Goal: Transaction & Acquisition: Purchase product/service

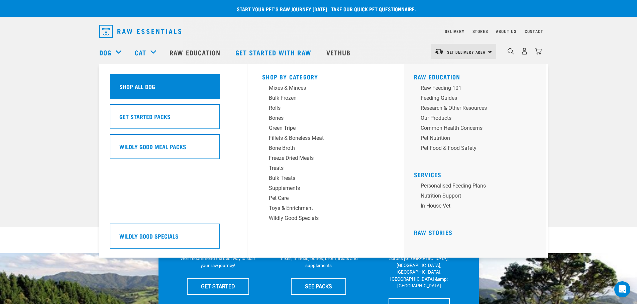
click at [160, 85] on div "Shop All Dog" at bounding box center [165, 86] width 110 height 25
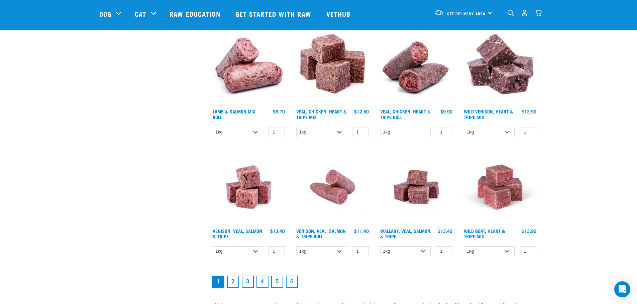
scroll to position [835, 0]
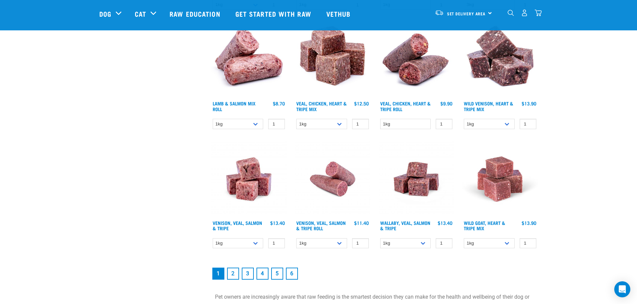
click at [235, 274] on link "2" at bounding box center [233, 274] width 12 height 12
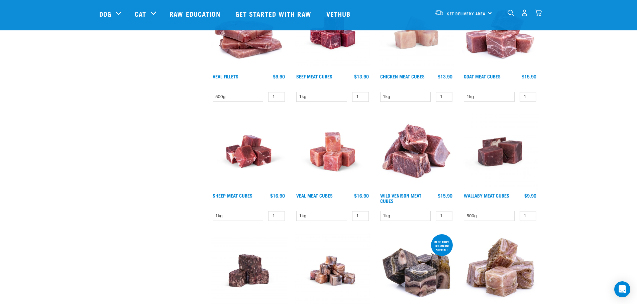
scroll to position [735, 0]
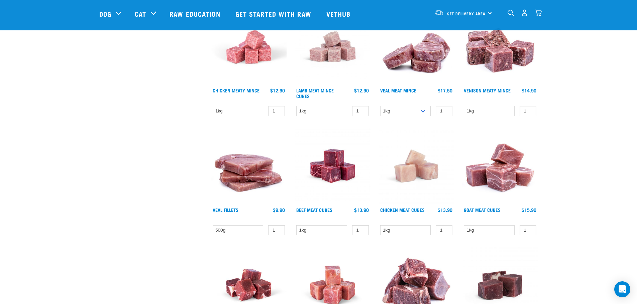
drag, startPoint x: 338, startPoint y: 181, endPoint x: 167, endPoint y: 142, distance: 174.9
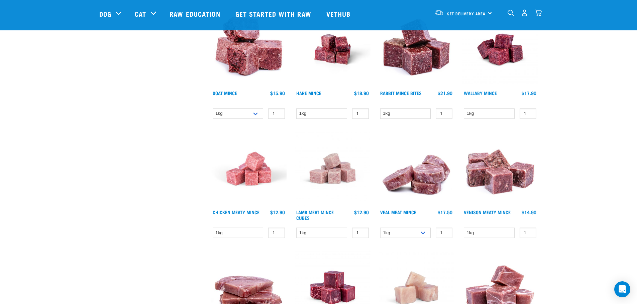
scroll to position [434, 0]
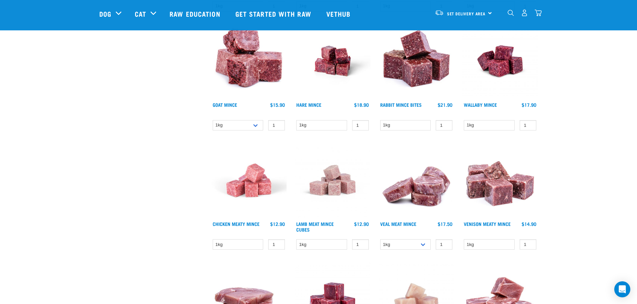
drag, startPoint x: 223, startPoint y: 222, endPoint x: 210, endPoint y: 254, distance: 34.6
click at [177, 264] on div "× Filter products Pet Type Dog Cat Experience New Raw Feeder Experienced Raw Fe…" at bounding box center [151, 117] width 112 height 1056
click at [241, 244] on select "1kg" at bounding box center [238, 245] width 51 height 10
click at [158, 221] on div "× Filter products Pet Type Dog Cat Experience New Raw Feeder Experienced Raw Fe…" at bounding box center [151, 117] width 112 height 1056
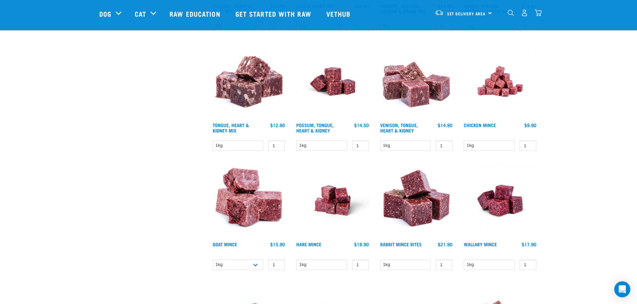
scroll to position [301, 0]
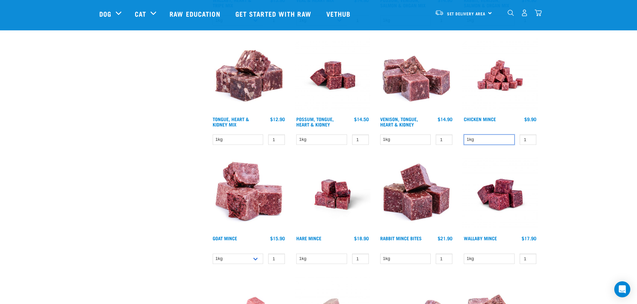
click at [481, 137] on select "1kg" at bounding box center [489, 140] width 51 height 10
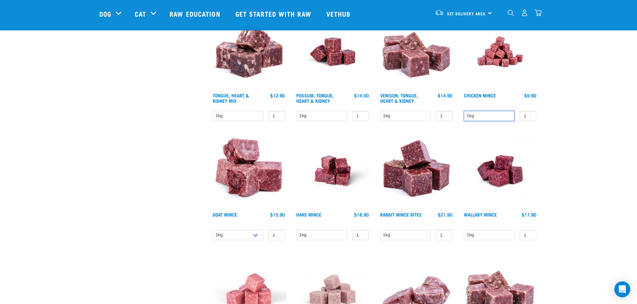
scroll to position [334, 0]
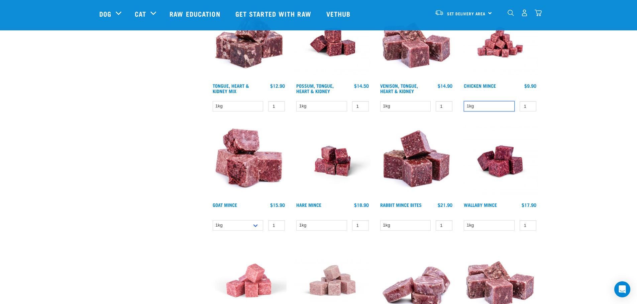
click at [486, 106] on select "1kg" at bounding box center [489, 106] width 51 height 10
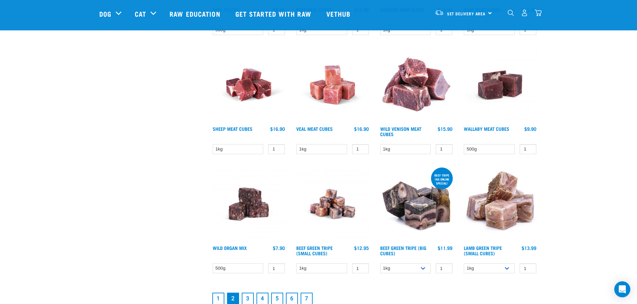
scroll to position [802, 0]
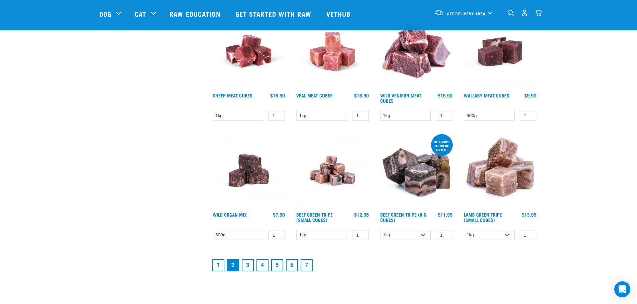
click at [220, 265] on link "1" at bounding box center [218, 266] width 12 height 12
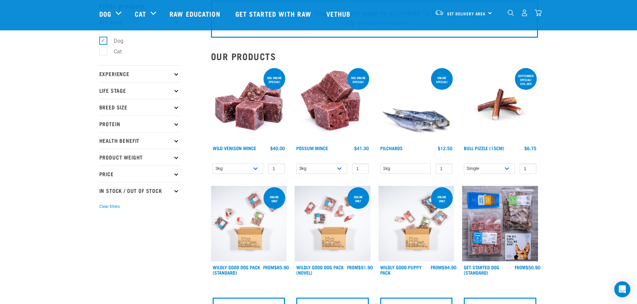
scroll to position [33, 0]
click at [174, 76] on p "Experience" at bounding box center [139, 73] width 80 height 17
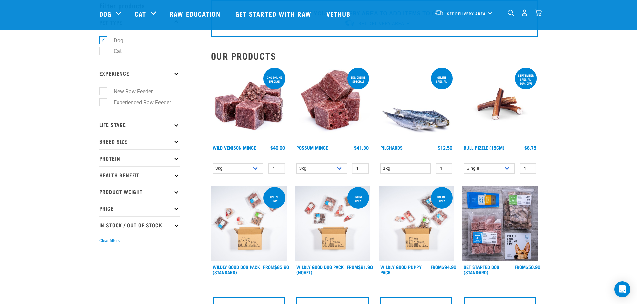
click at [103, 93] on label "New Raw Feeder" at bounding box center [129, 92] width 52 height 8
click at [101, 93] on input "New Raw Feeder" at bounding box center [101, 91] width 4 height 4
checkbox input "true"
click at [173, 74] on p "Experience" at bounding box center [139, 73] width 80 height 17
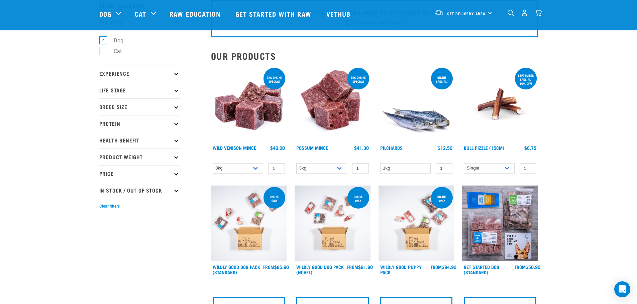
click at [172, 93] on p "Life Stage" at bounding box center [139, 90] width 80 height 17
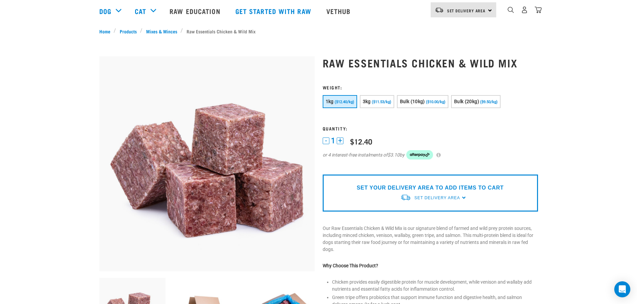
scroll to position [100, 0]
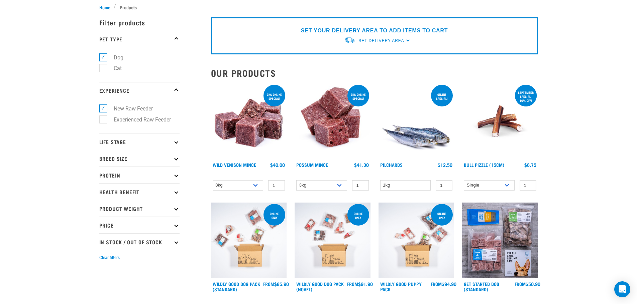
scroll to position [67, 0]
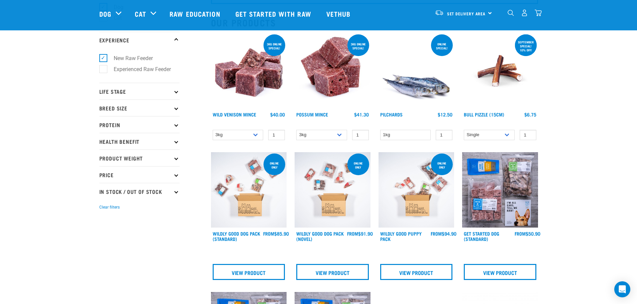
click at [169, 108] on p "Breed Size" at bounding box center [139, 108] width 80 height 17
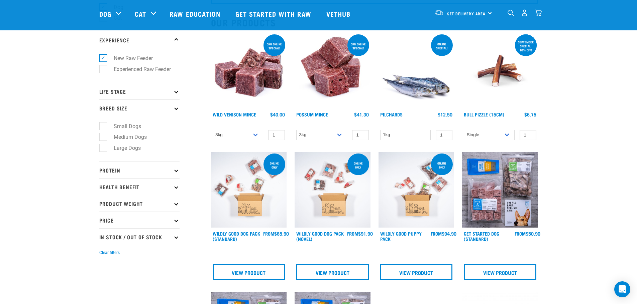
click at [103, 150] on label "Large Dogs" at bounding box center [123, 148] width 40 height 8
click at [100, 149] on input "Large Dogs" at bounding box center [101, 147] width 4 height 4
checkbox input "true"
click at [165, 92] on p "Life Stage" at bounding box center [139, 91] width 80 height 17
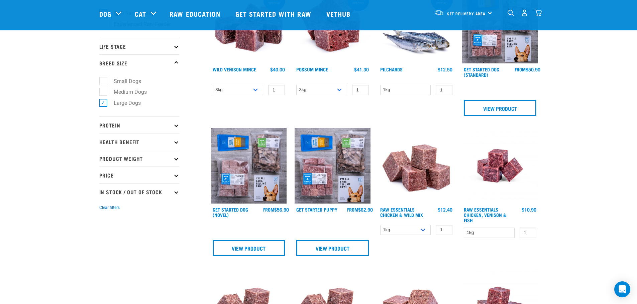
scroll to position [100, 0]
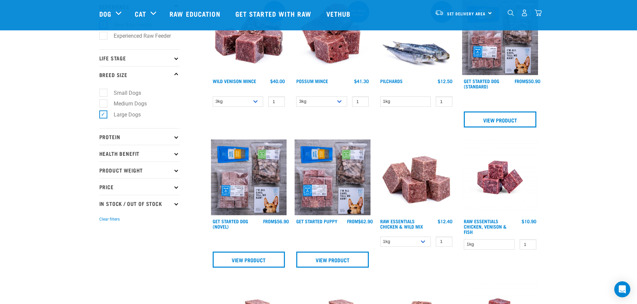
click at [174, 75] on icon at bounding box center [176, 75] width 4 height 4
click at [173, 60] on p "Life Stage" at bounding box center [139, 57] width 80 height 17
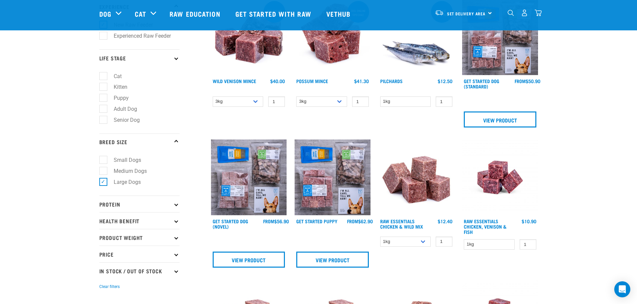
click at [103, 110] on label "Adult Dog" at bounding box center [121, 109] width 37 height 8
click at [102, 110] on input "Adult Dog" at bounding box center [101, 108] width 4 height 4
checkbox input "true"
click at [172, 59] on p "Life Stage" at bounding box center [139, 57] width 80 height 17
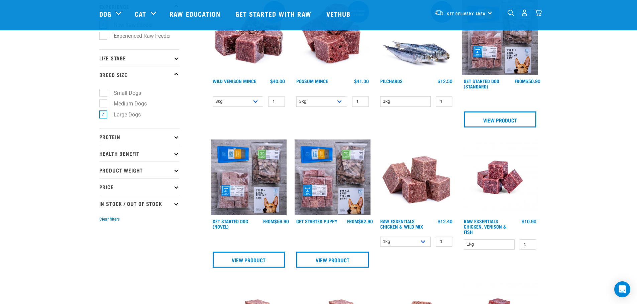
click at [172, 75] on p "Breed Size" at bounding box center [139, 74] width 80 height 17
click at [176, 137] on icon at bounding box center [176, 137] width 4 height 4
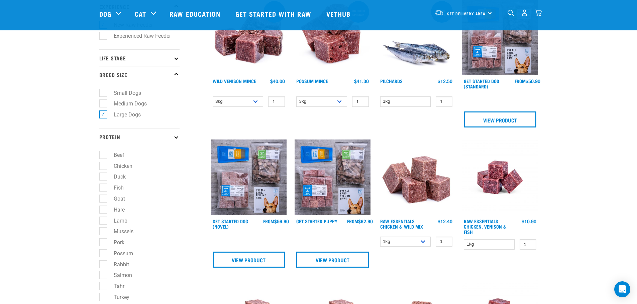
click at [175, 137] on icon at bounding box center [176, 137] width 4 height 4
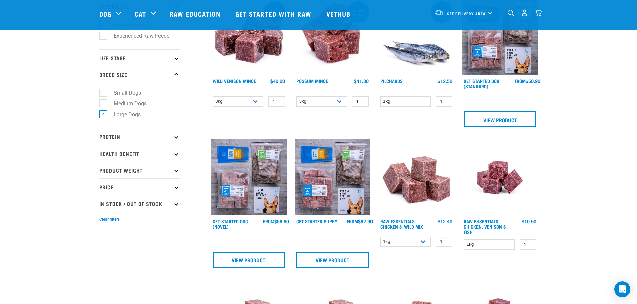
click at [175, 153] on icon at bounding box center [176, 154] width 4 height 4
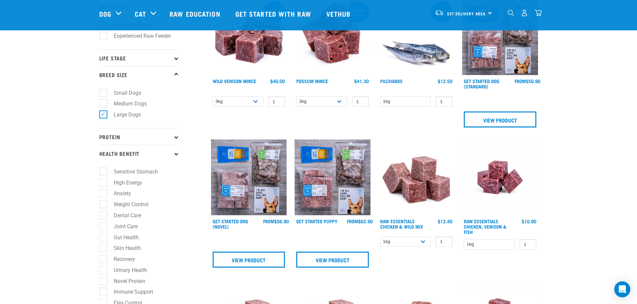
scroll to position [134, 0]
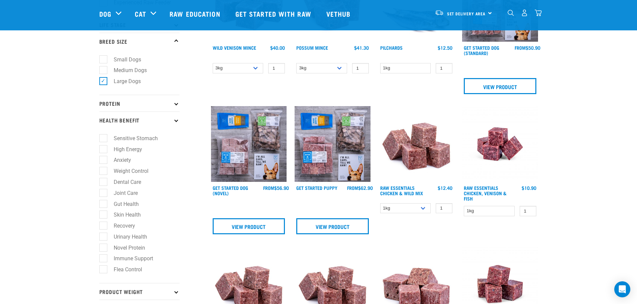
click at [175, 120] on icon at bounding box center [176, 120] width 4 height 4
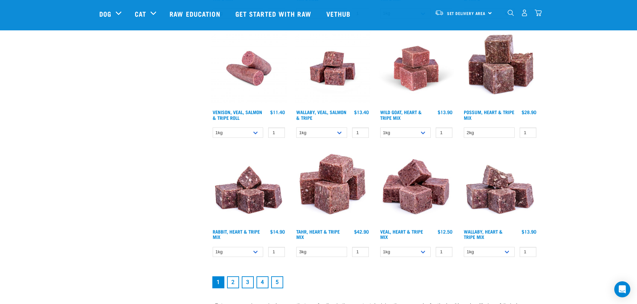
scroll to position [835, 0]
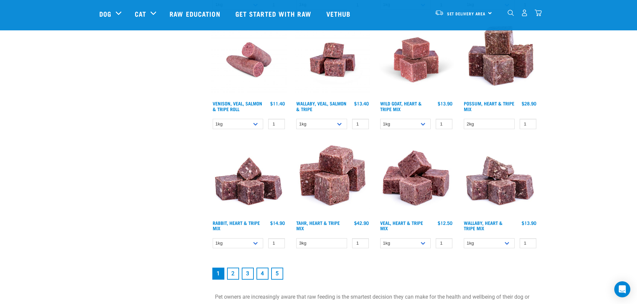
click at [233, 276] on link "2" at bounding box center [233, 274] width 12 height 12
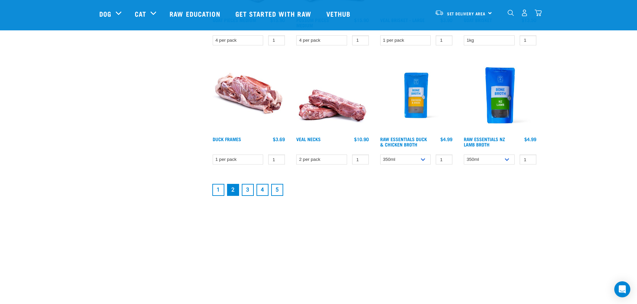
scroll to position [902, 0]
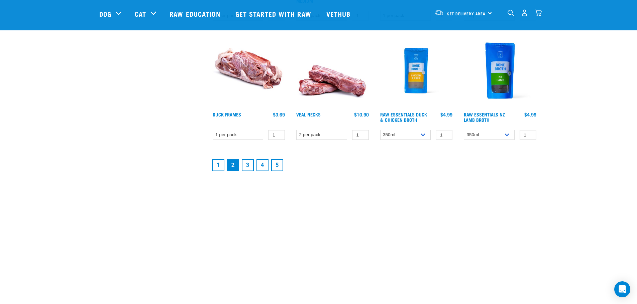
click at [248, 165] on link "3" at bounding box center [248, 165] width 12 height 12
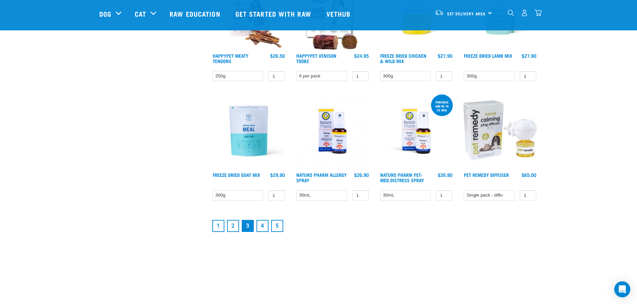
scroll to position [969, 0]
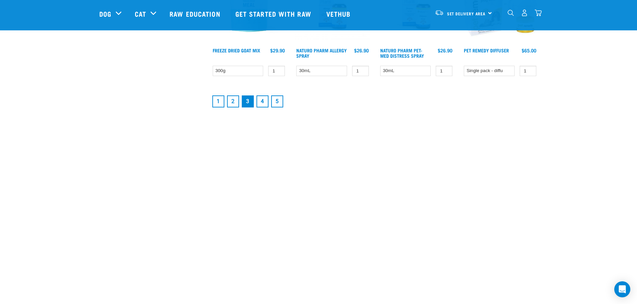
click at [261, 101] on link "4" at bounding box center [262, 102] width 12 height 12
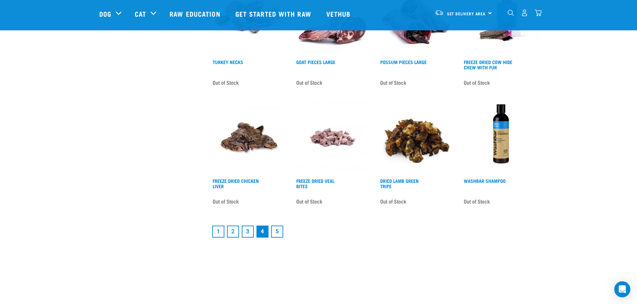
scroll to position [869, 0]
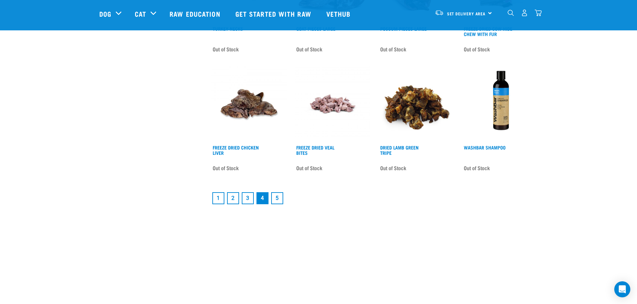
click at [277, 196] on link "5" at bounding box center [277, 198] width 12 height 12
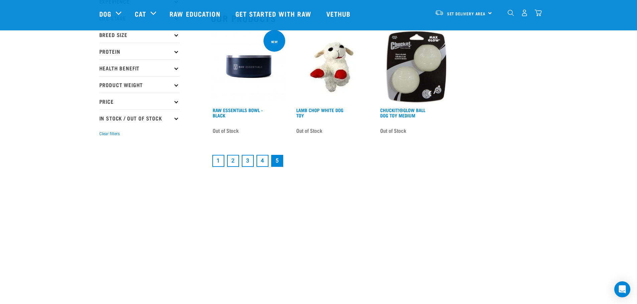
scroll to position [167, 0]
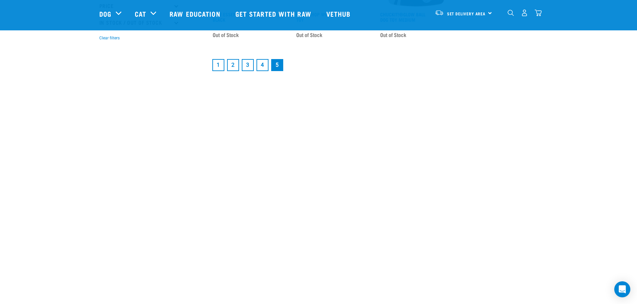
click at [219, 64] on link "1" at bounding box center [218, 65] width 12 height 12
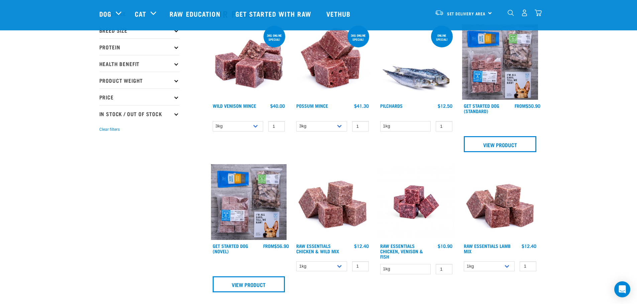
scroll to position [100, 0]
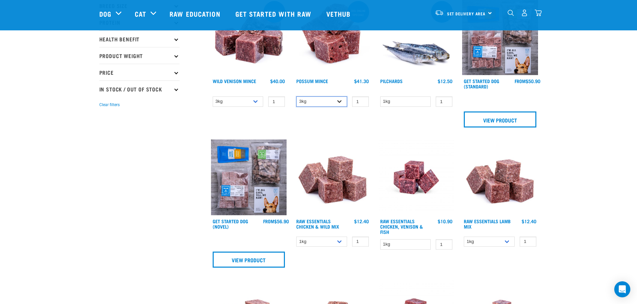
click at [315, 101] on select "3kg 1kg" at bounding box center [321, 102] width 51 height 10
click at [398, 246] on select "1kg" at bounding box center [405, 245] width 51 height 10
drag, startPoint x: 398, startPoint y: 246, endPoint x: 489, endPoint y: 246, distance: 91.6
click at [398, 246] on select "1kg" at bounding box center [405, 245] width 51 height 10
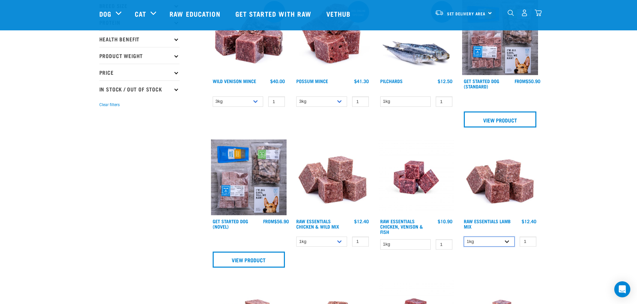
click at [487, 241] on select "1kg 3kg Bulk (10kg)" at bounding box center [489, 242] width 51 height 10
select select "24"
click at [464, 237] on select "1kg 3kg Bulk (10kg)" at bounding box center [489, 242] width 51 height 10
click at [482, 242] on select "1kg 3kg Bulk (10kg)" at bounding box center [489, 242] width 51 height 10
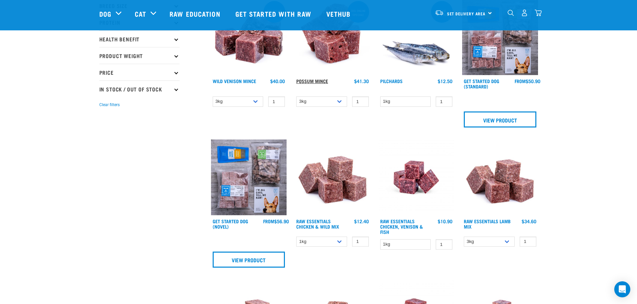
scroll to position [67, 0]
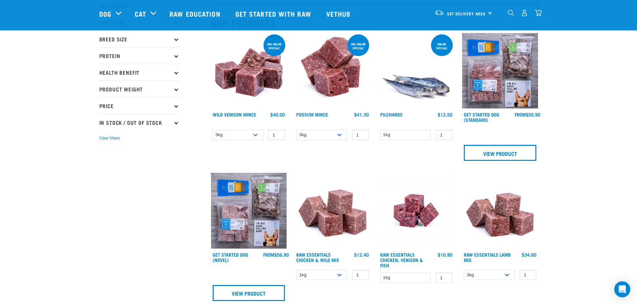
click at [154, 89] on p "Product Weight" at bounding box center [139, 89] width 80 height 17
click at [104, 140] on label "3kg" at bounding box center [114, 140] width 22 height 8
click at [104, 140] on input "3kg" at bounding box center [101, 139] width 4 height 4
checkbox input "true"
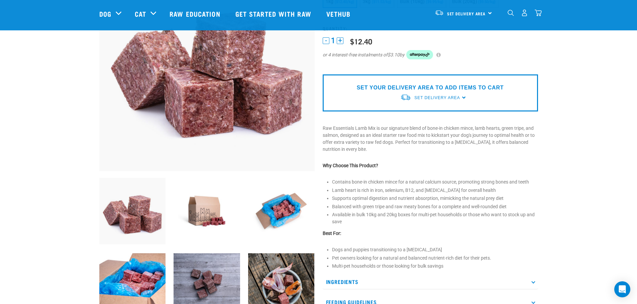
scroll to position [100, 0]
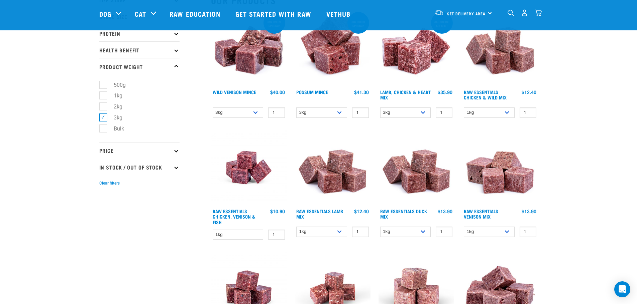
scroll to position [100, 0]
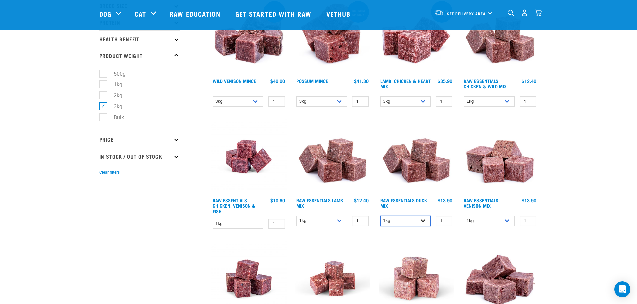
click at [412, 219] on select "1kg 3kg" at bounding box center [405, 221] width 51 height 10
select select "442098"
click at [380, 216] on select "1kg 3kg" at bounding box center [405, 221] width 51 height 10
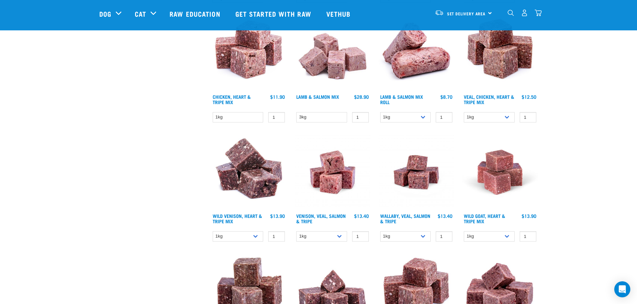
scroll to position [434, 0]
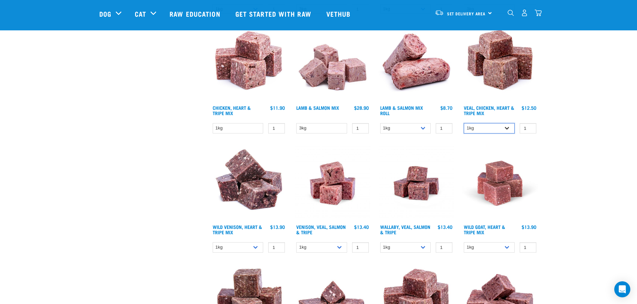
click at [494, 130] on select "1kg 3kg" at bounding box center [489, 128] width 51 height 10
select select "752"
click at [464, 123] on select "1kg 3kg" at bounding box center [489, 128] width 51 height 10
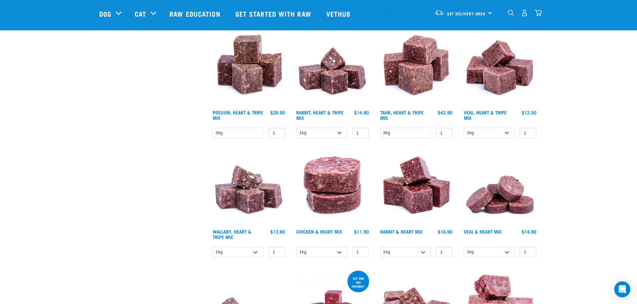
scroll to position [702, 0]
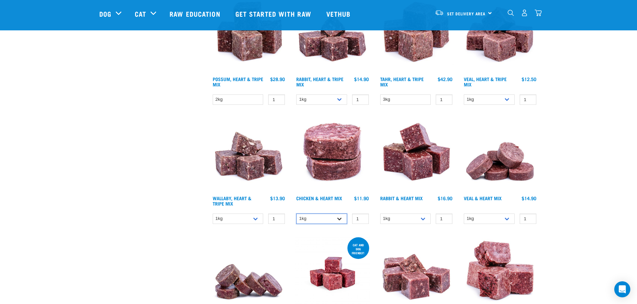
click at [331, 220] on select "1kg 3kg" at bounding box center [321, 219] width 51 height 10
select select "352"
click at [296, 214] on select "1kg 3kg" at bounding box center [321, 219] width 51 height 10
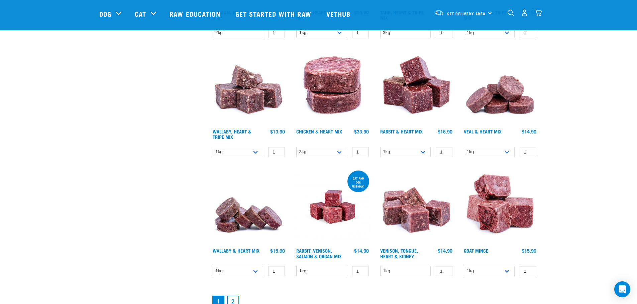
scroll to position [802, 0]
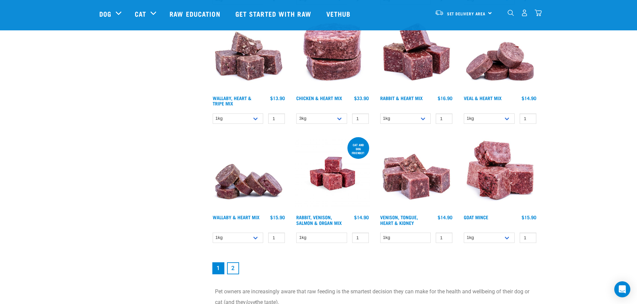
click at [236, 270] on link "2" at bounding box center [233, 269] width 12 height 12
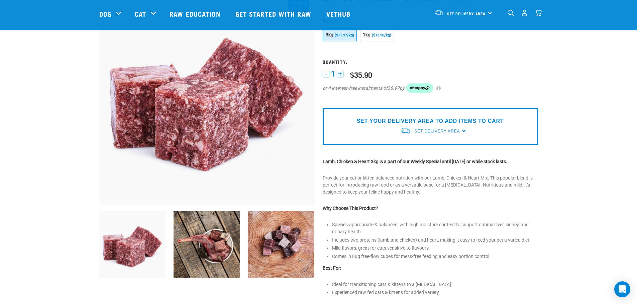
scroll to position [100, 0]
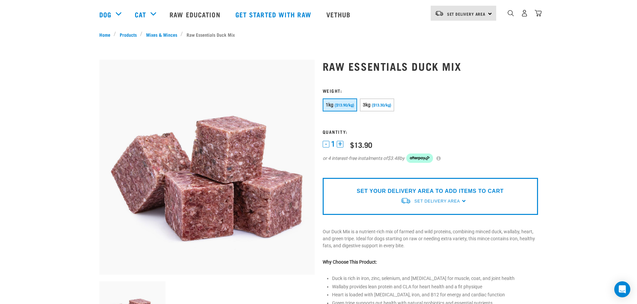
scroll to position [100, 0]
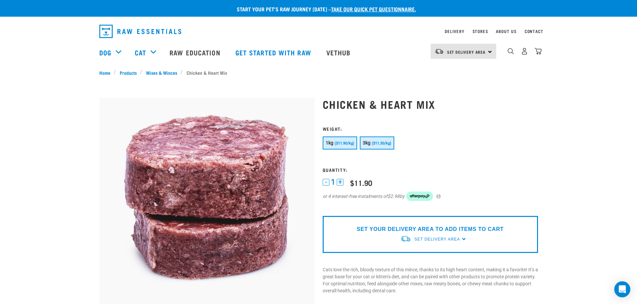
click at [383, 145] on span "($11.30/kg)" at bounding box center [381, 143] width 19 height 4
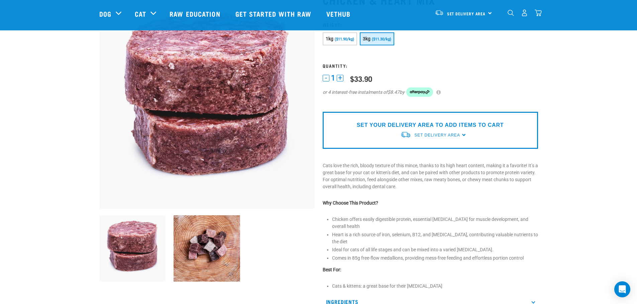
scroll to position [67, 0]
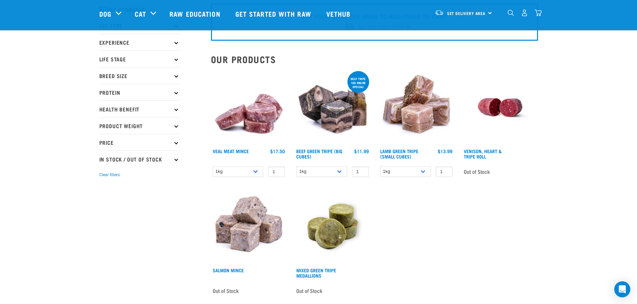
scroll to position [67, 0]
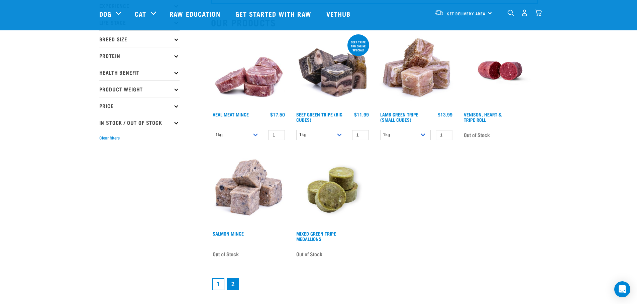
click at [217, 284] on link "1" at bounding box center [218, 285] width 12 height 12
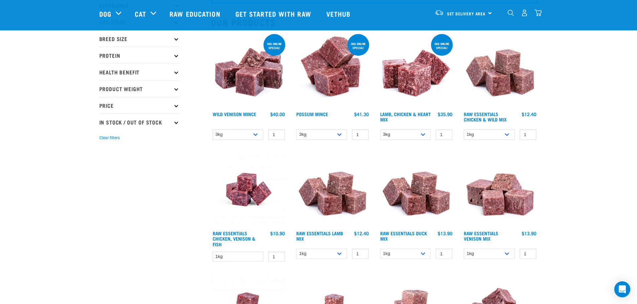
scroll to position [67, 0]
click at [421, 115] on link "Lamb, Chicken & Heart Mix" at bounding box center [405, 117] width 50 height 8
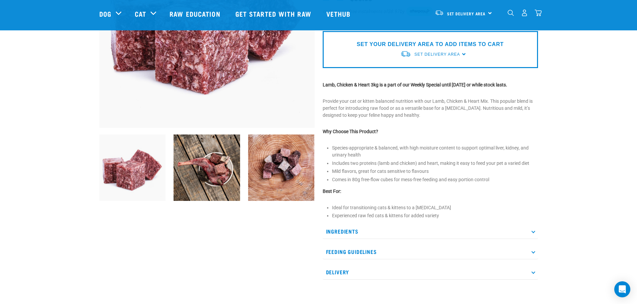
scroll to position [100, 0]
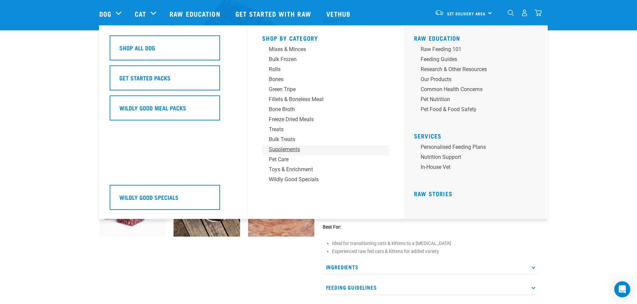
click at [281, 150] on div "Supplements" at bounding box center [321, 150] width 104 height 8
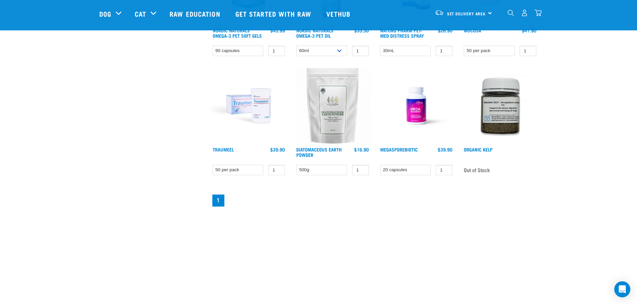
scroll to position [401, 0]
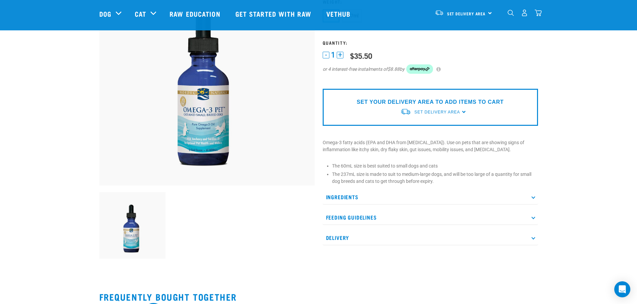
scroll to position [67, 0]
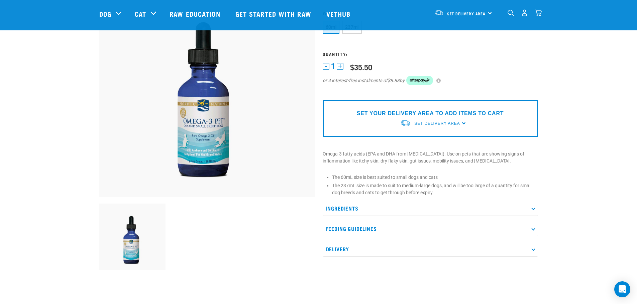
click at [528, 208] on p "Ingredients" at bounding box center [429, 208] width 215 height 15
click at [530, 265] on p "Feeding Guidelines" at bounding box center [429, 265] width 215 height 15
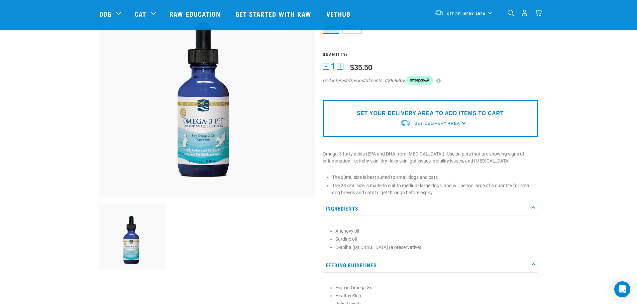
click at [123, 243] on img at bounding box center [132, 237] width 67 height 67
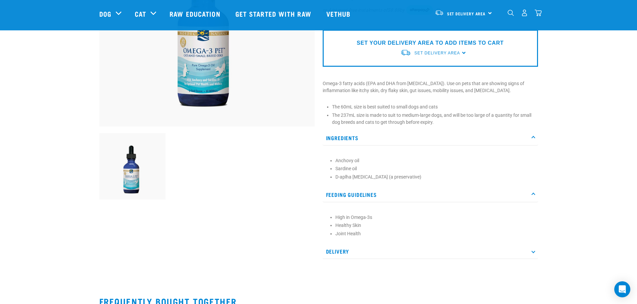
scroll to position [167, 0]
